Goal: Check status: Check status

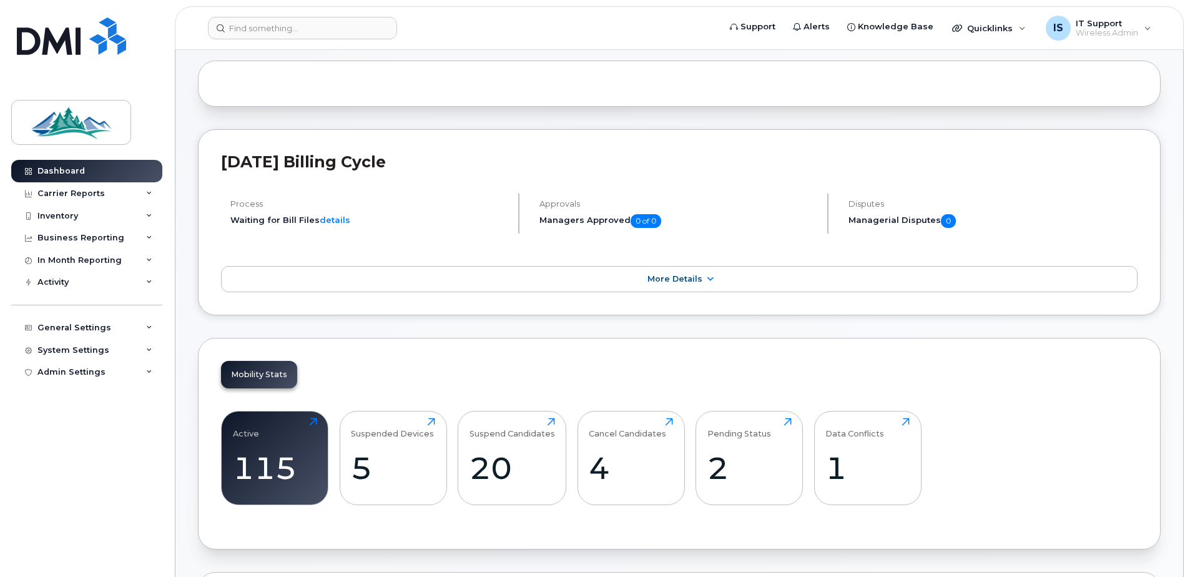
scroll to position [125, 0]
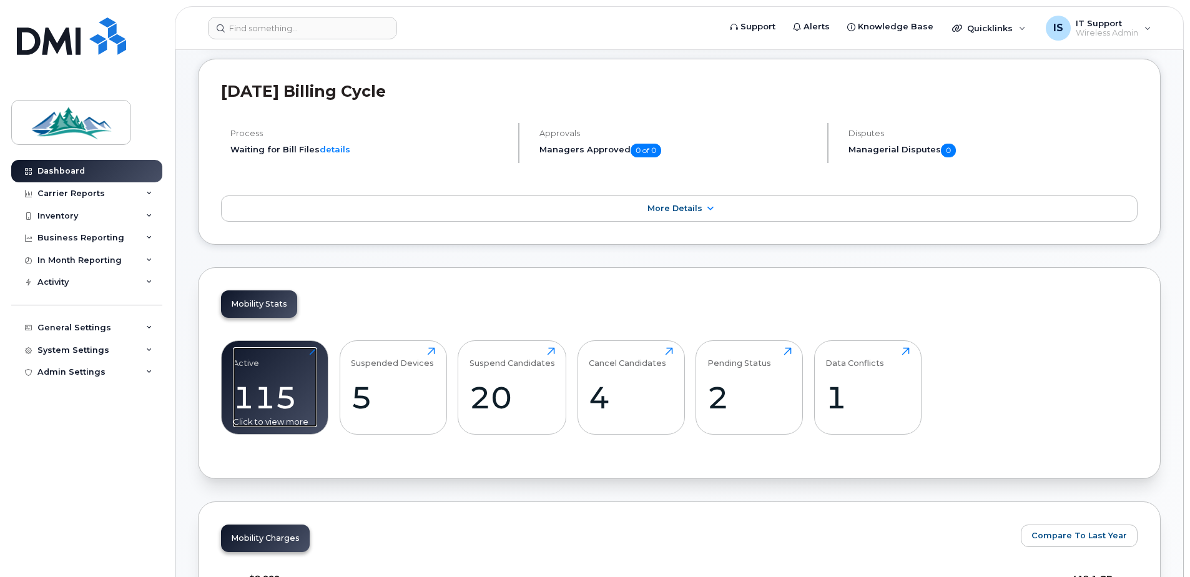
click at [273, 391] on div "115" at bounding box center [275, 397] width 84 height 37
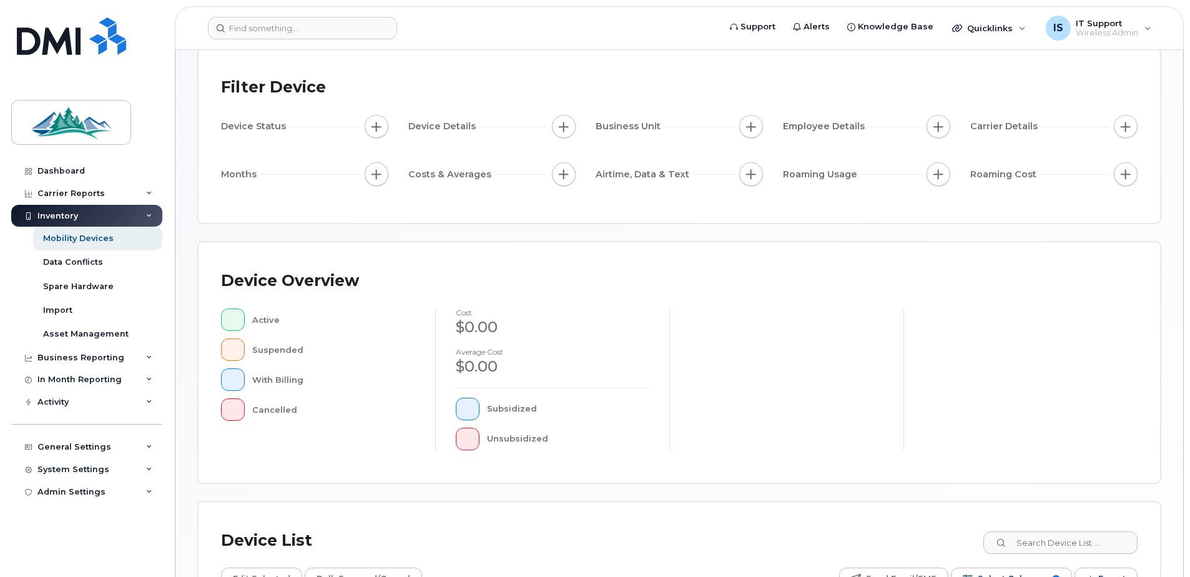
scroll to position [250, 0]
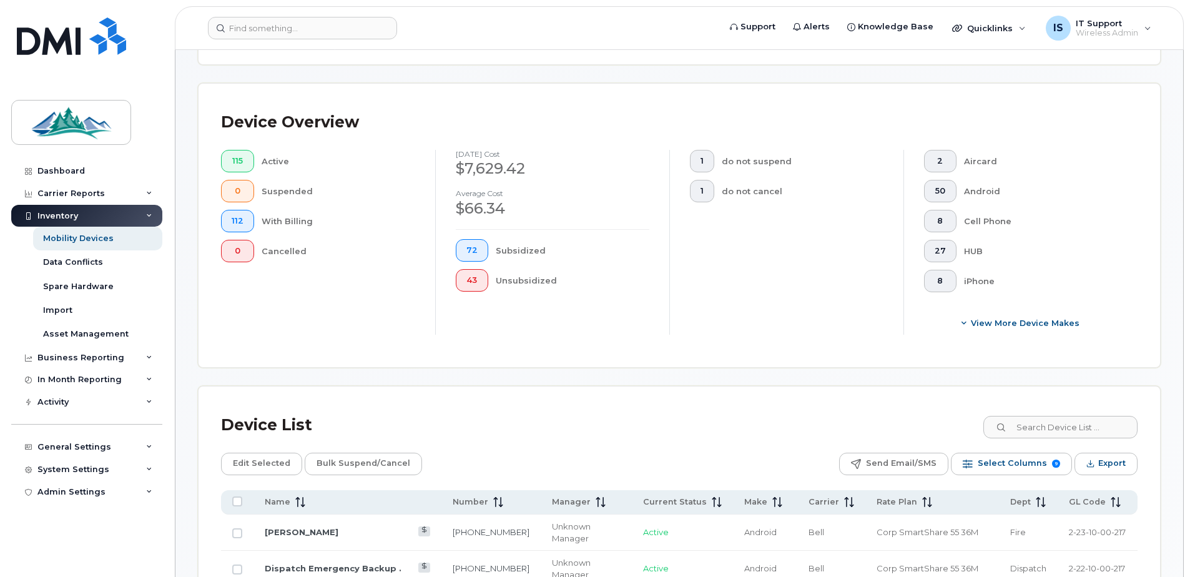
scroll to position [272, 0]
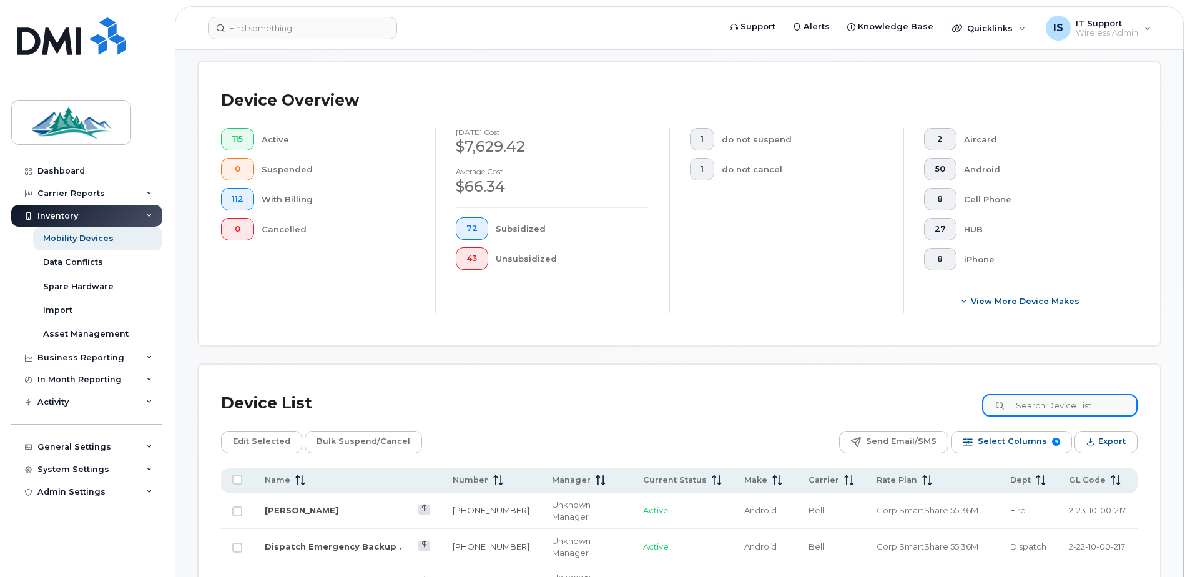
click at [1030, 409] on input at bounding box center [1059, 405] width 155 height 22
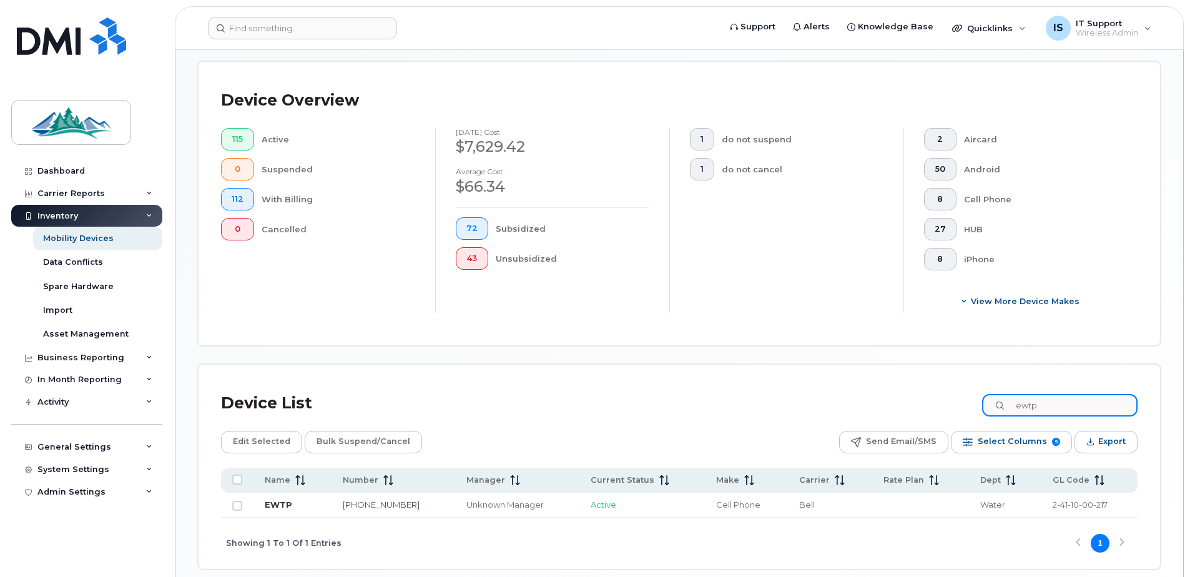
type input "ewtp"
click at [279, 502] on link "EWTP" at bounding box center [278, 504] width 27 height 10
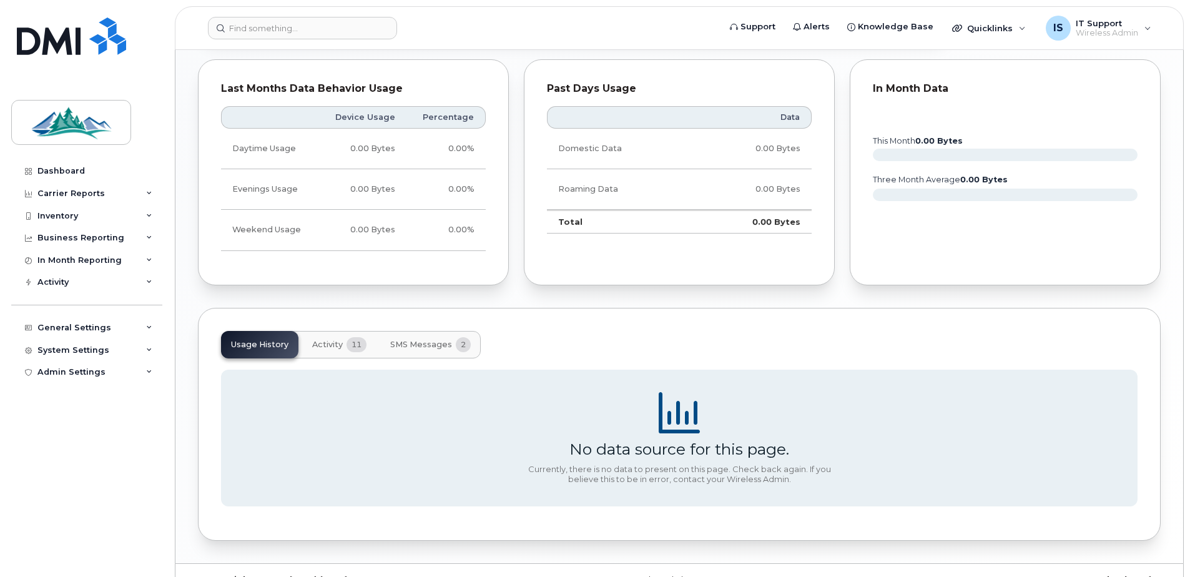
scroll to position [838, 0]
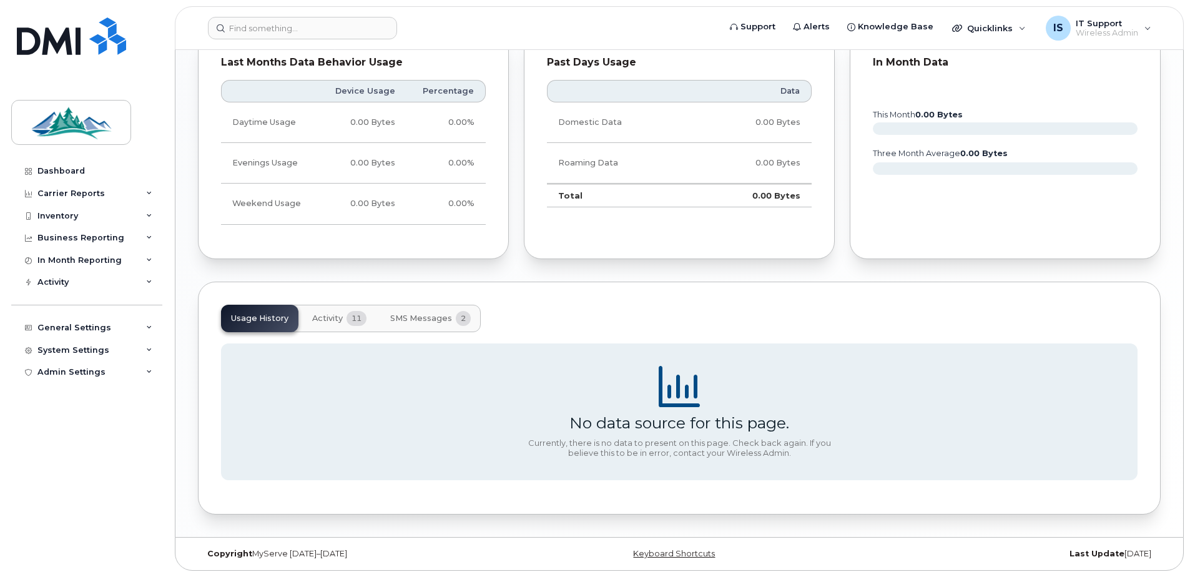
click at [328, 319] on span "Activity" at bounding box center [327, 318] width 31 height 10
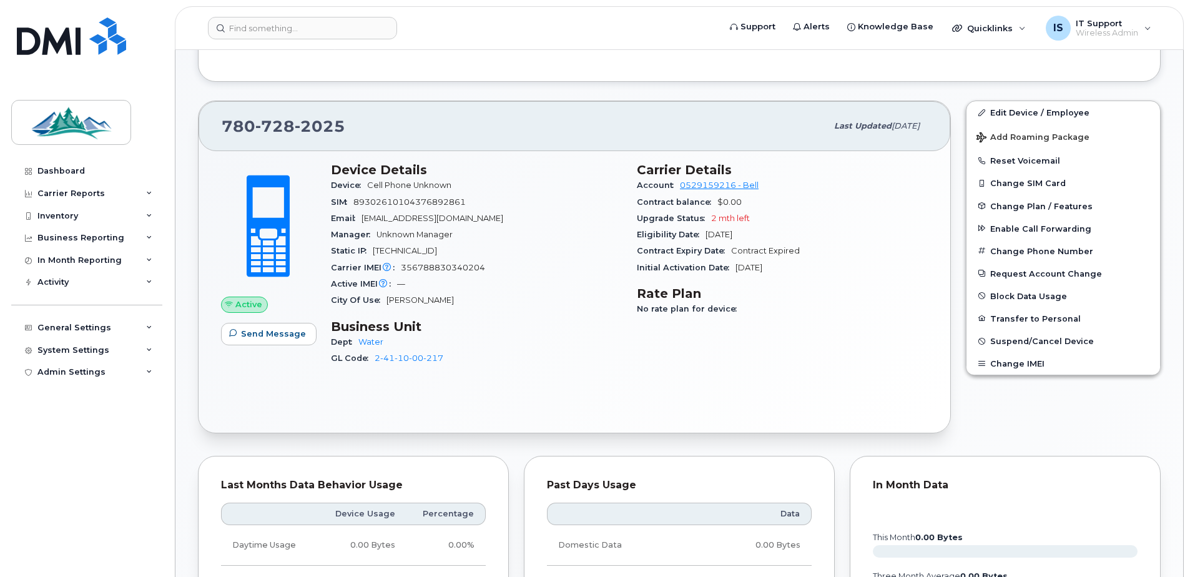
scroll to position [416, 0]
click at [63, 285] on div "Activity" at bounding box center [52, 282] width 31 height 10
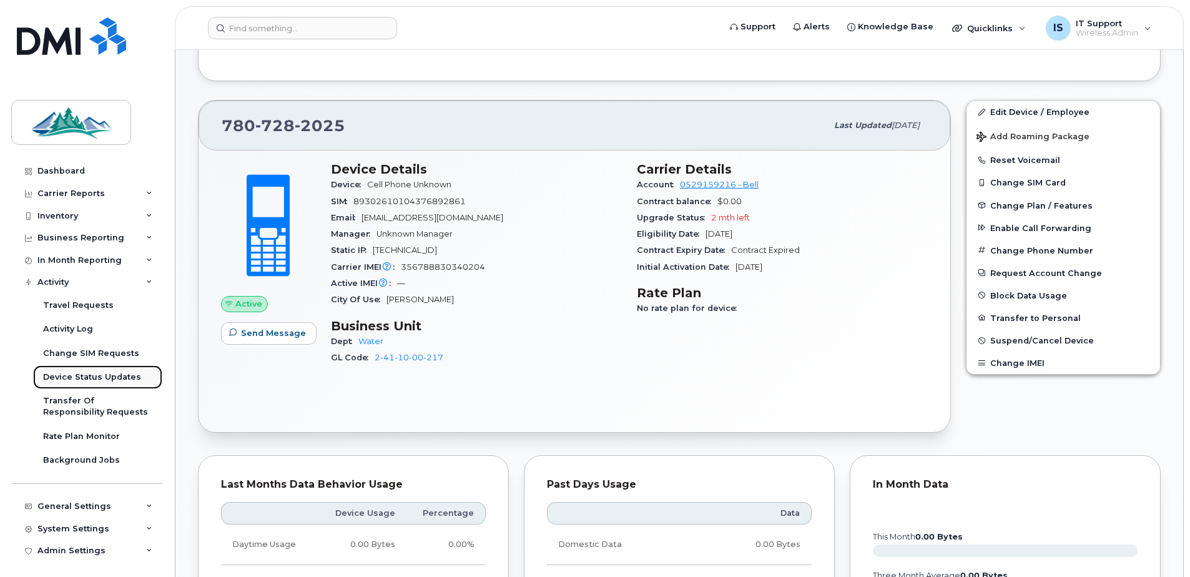
click at [77, 375] on div "Device Status Updates" at bounding box center [92, 376] width 98 height 11
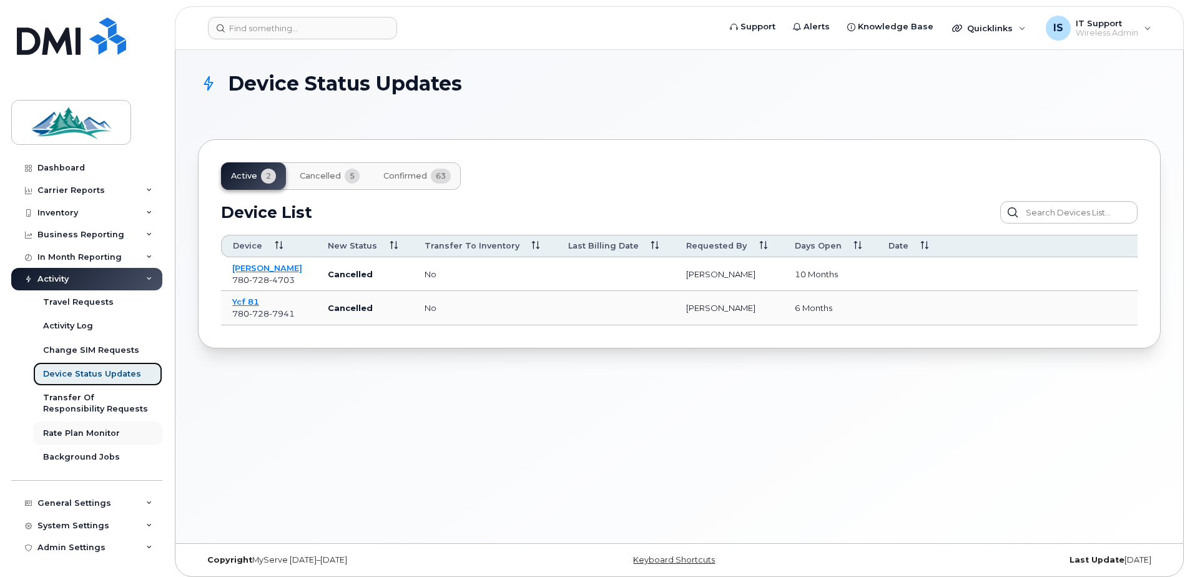
scroll to position [4, 0]
